Goal: Navigation & Orientation: Find specific page/section

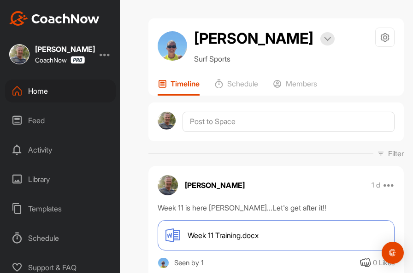
scroll to position [236, 0]
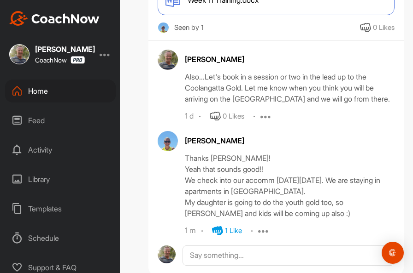
click at [38, 91] on div "Home" at bounding box center [60, 91] width 110 height 23
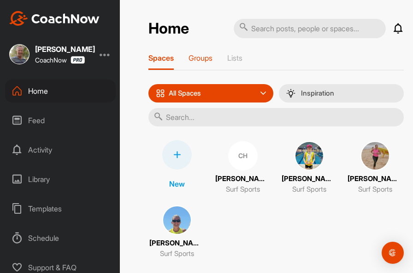
click at [203, 55] on p "Groups" at bounding box center [200, 57] width 24 height 9
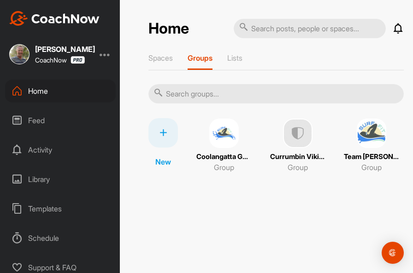
click at [366, 141] on img at bounding box center [370, 133] width 29 height 29
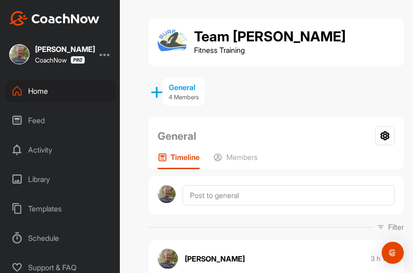
click at [33, 93] on div "Home" at bounding box center [60, 91] width 110 height 23
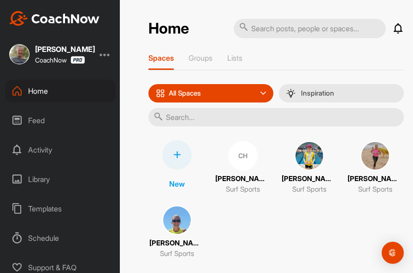
click at [360, 171] on img at bounding box center [374, 155] width 29 height 29
